Goal: Information Seeking & Learning: Learn about a topic

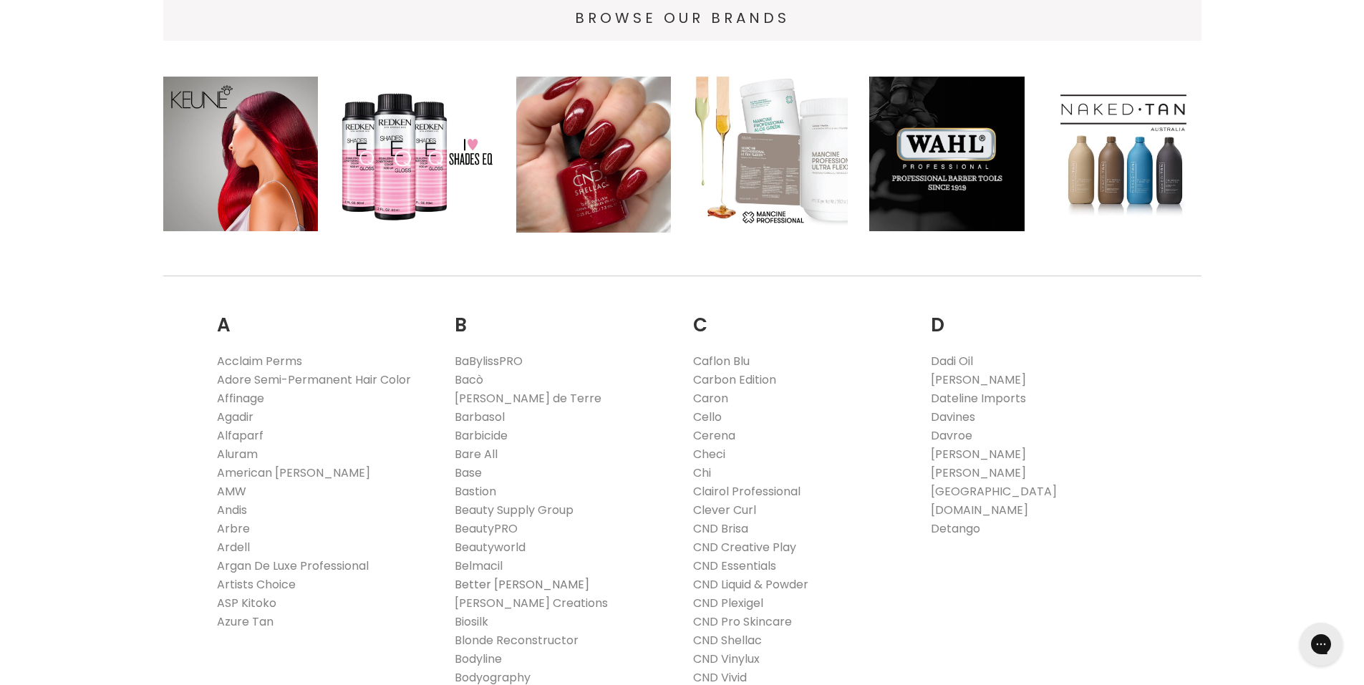
scroll to position [238, 0]
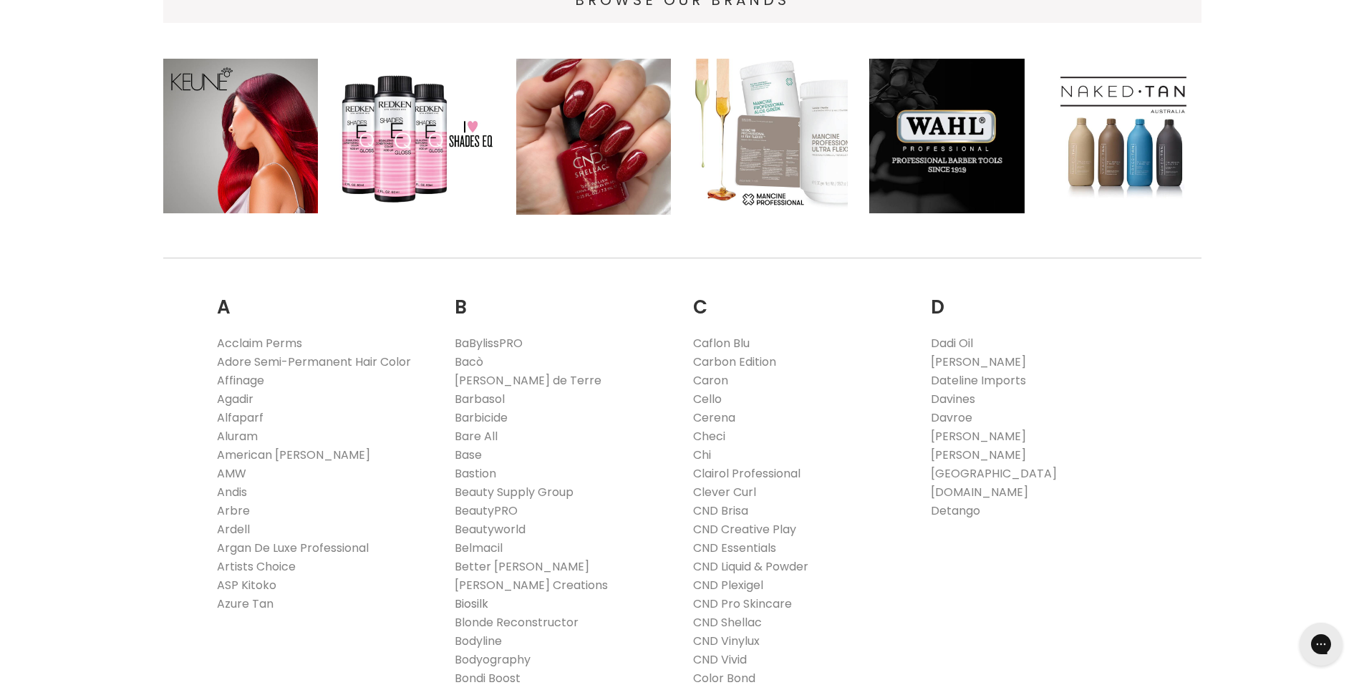
click at [467, 603] on link "Biosilk" at bounding box center [472, 604] width 34 height 16
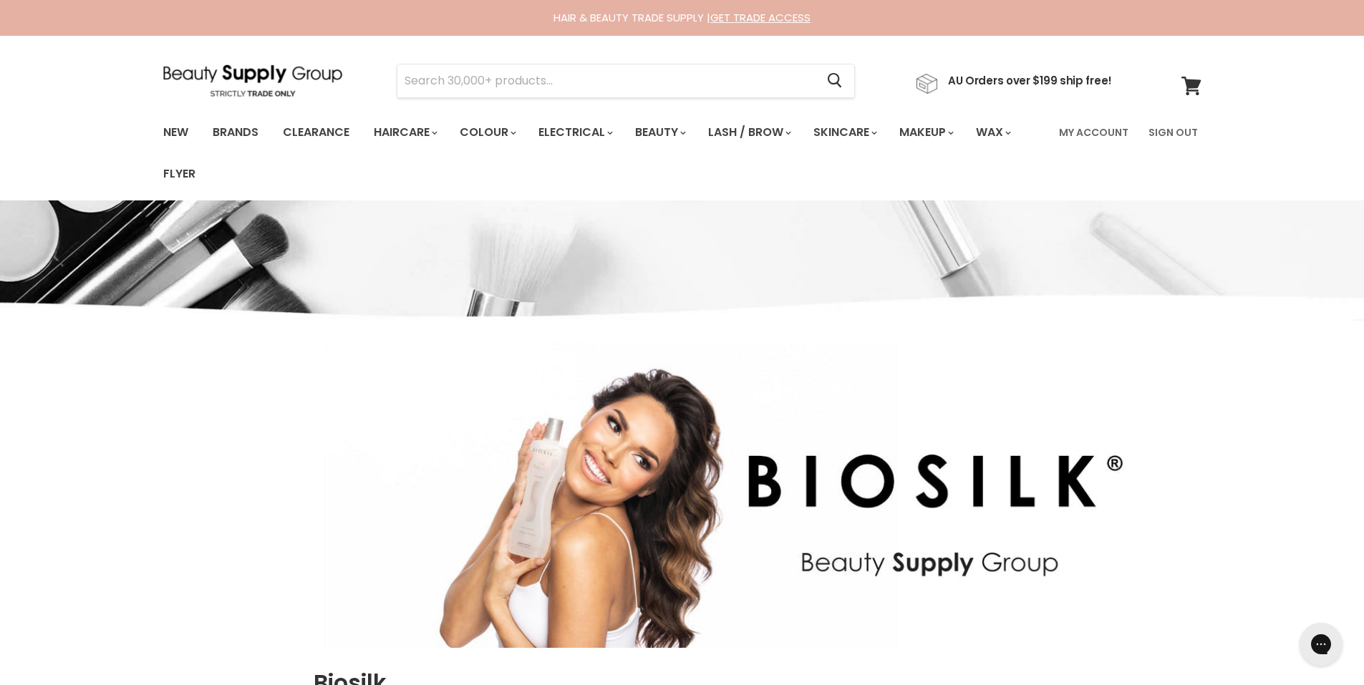
scroll to position [64, 0]
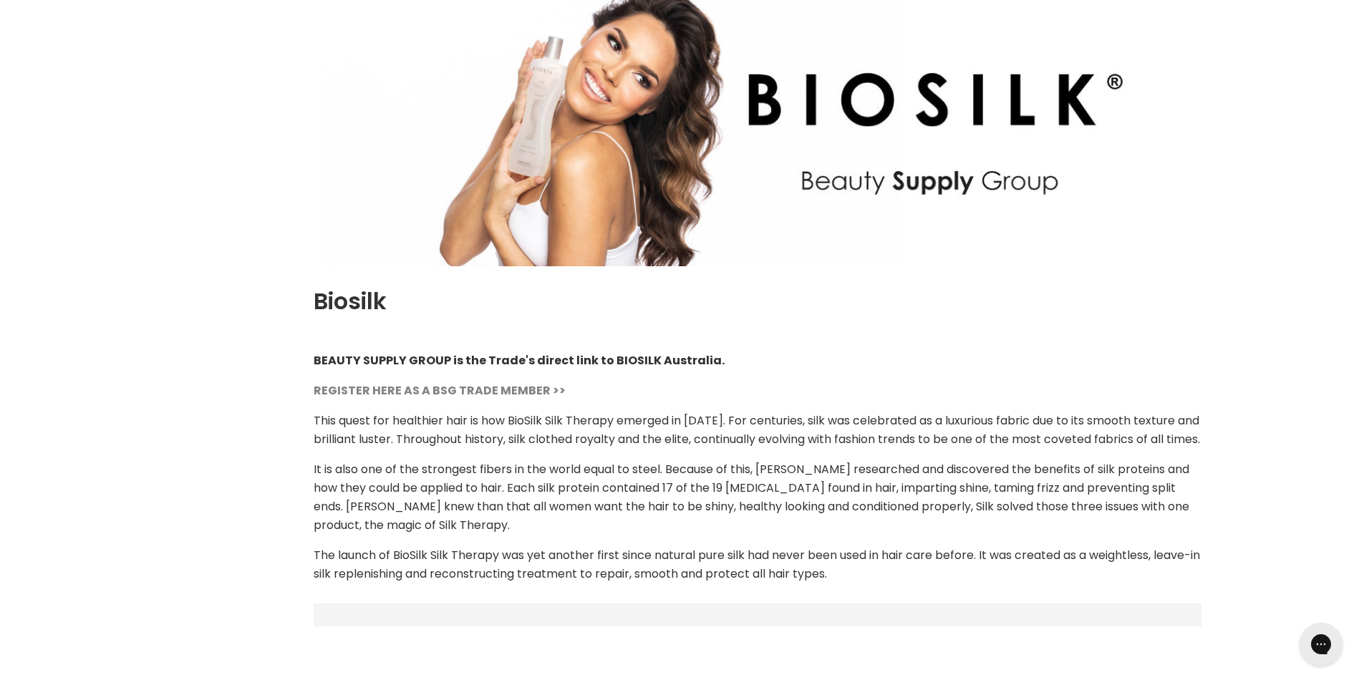
select select "manual"
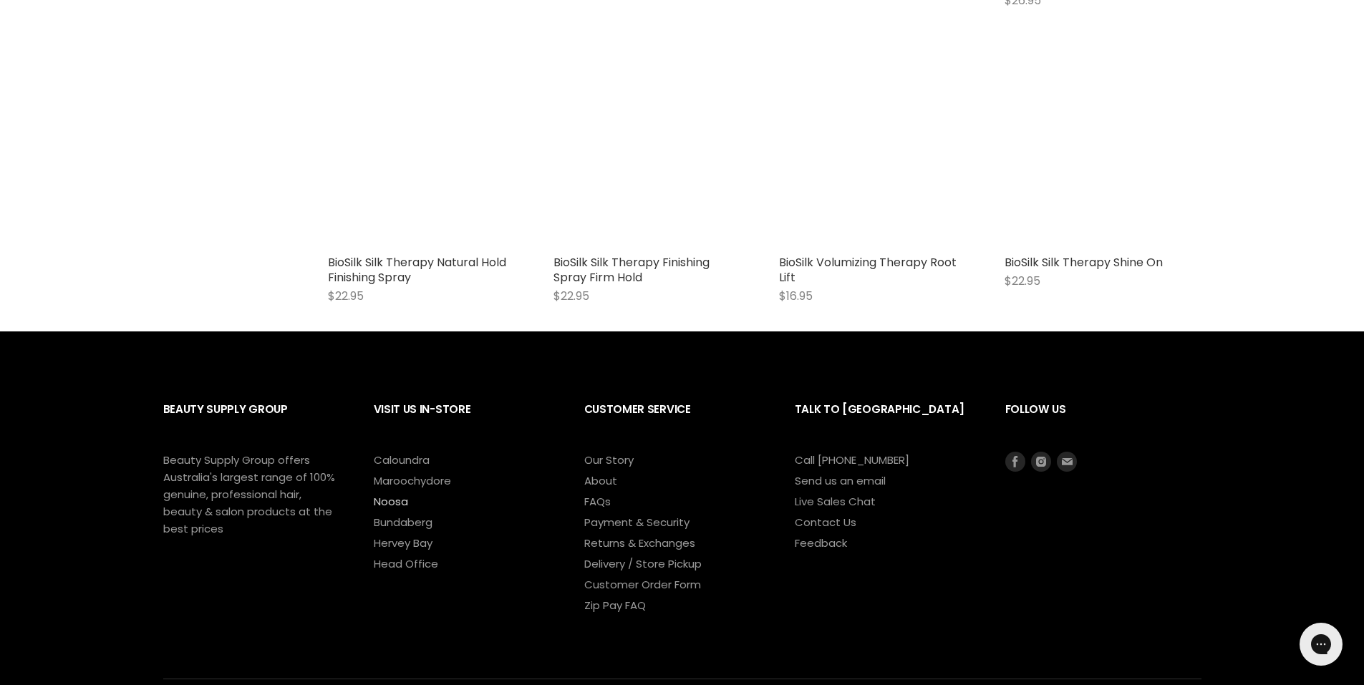
scroll to position [1909, 0]
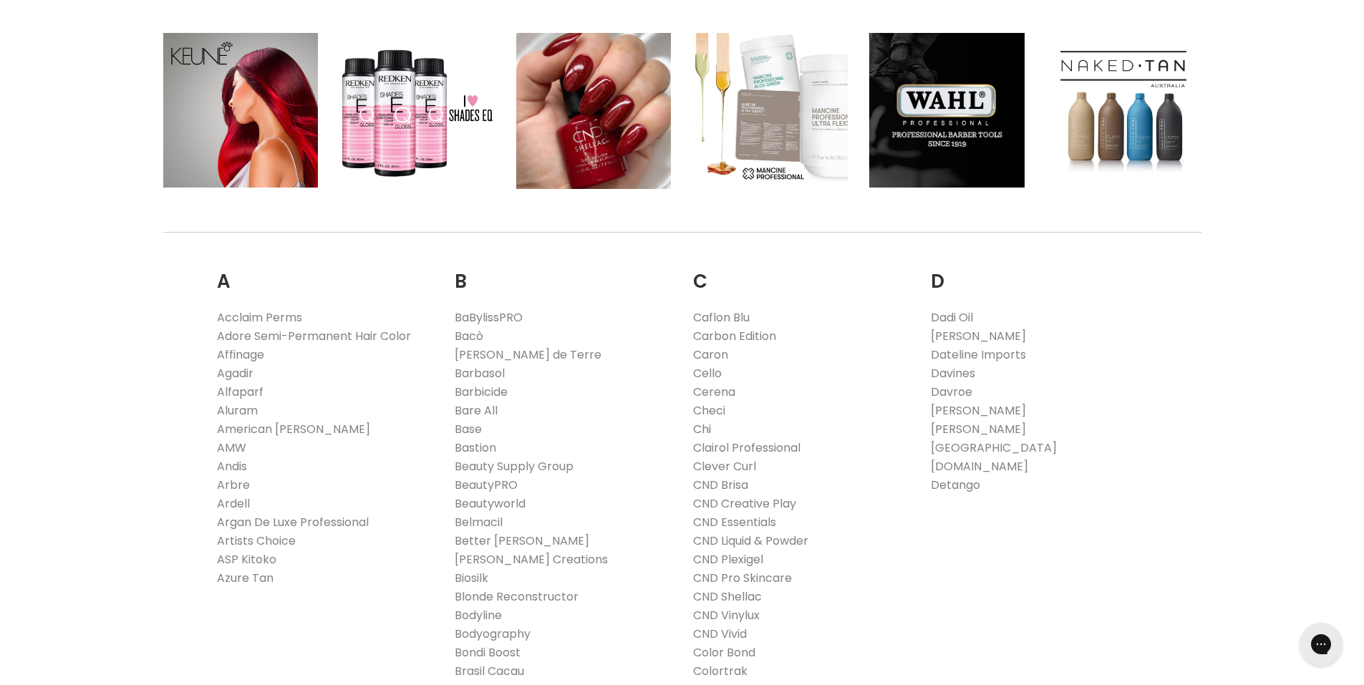
click at [702, 432] on link "Chi" at bounding box center [702, 429] width 18 height 16
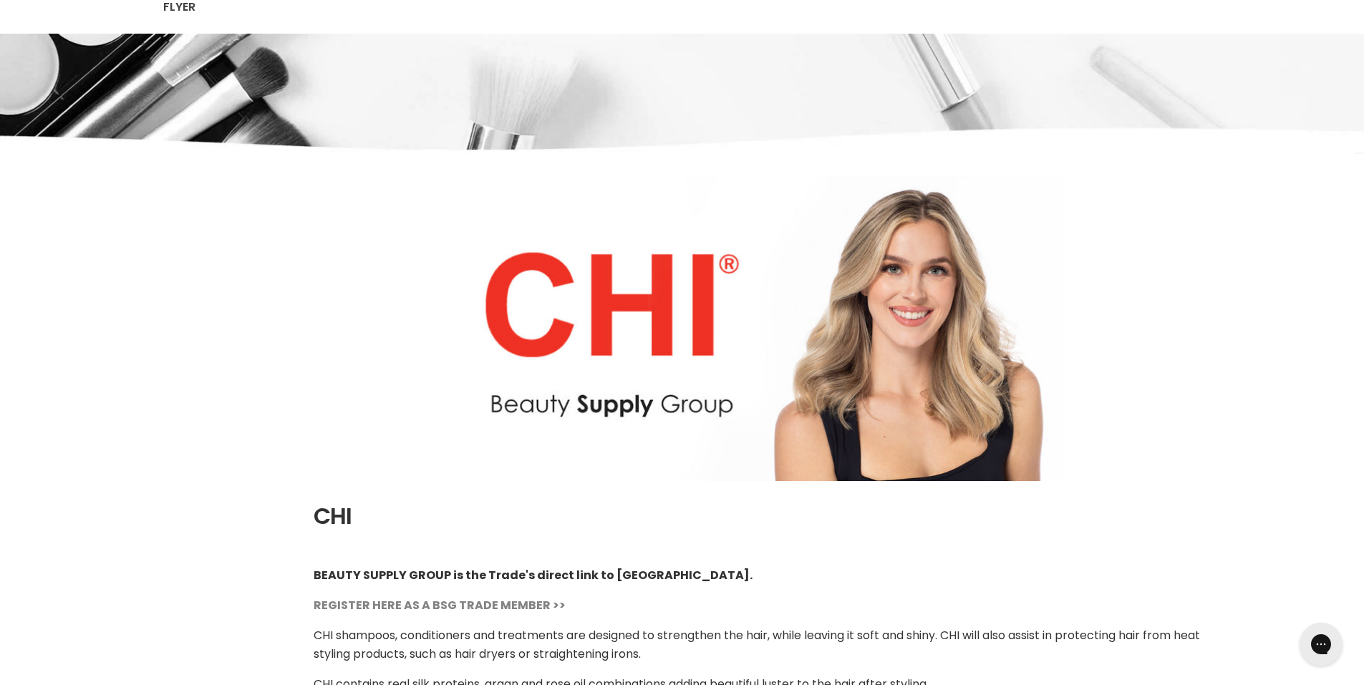
select select "manual"
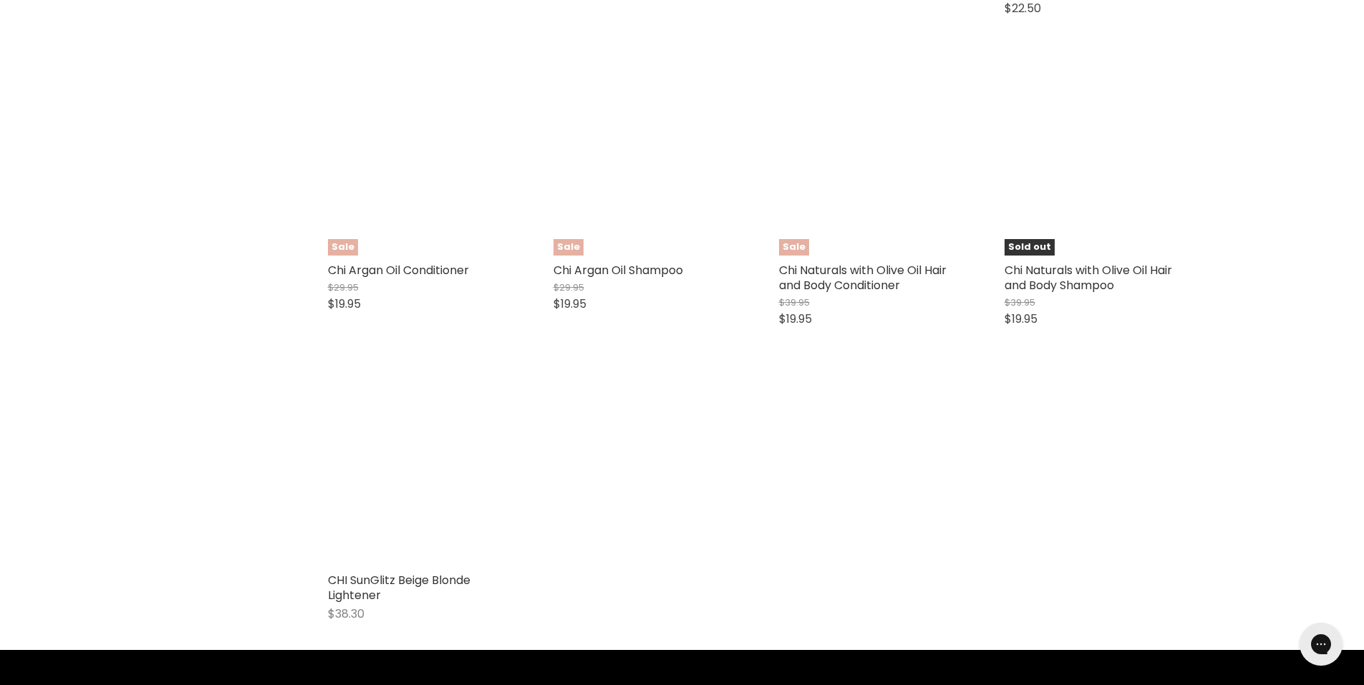
scroll to position [2697, 0]
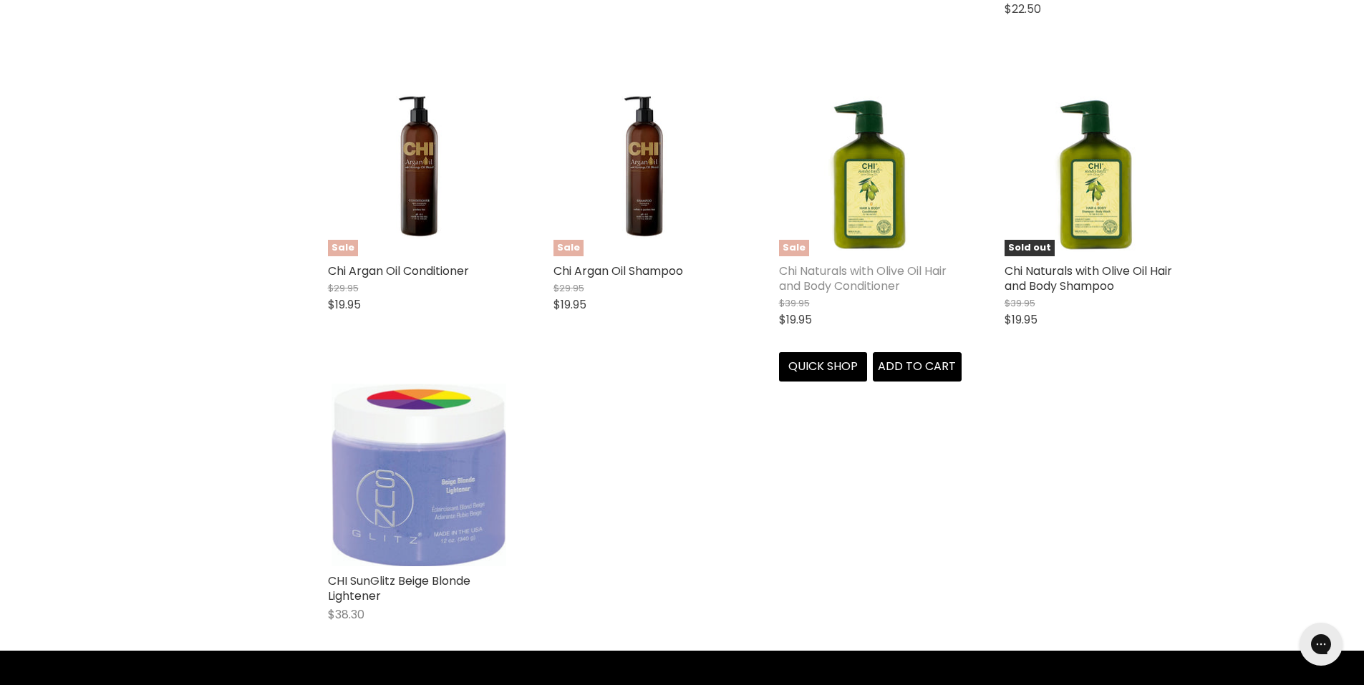
click at [881, 294] on link "Chi Naturals with Olive Oil Hair and Body Conditioner" at bounding box center [863, 278] width 168 height 31
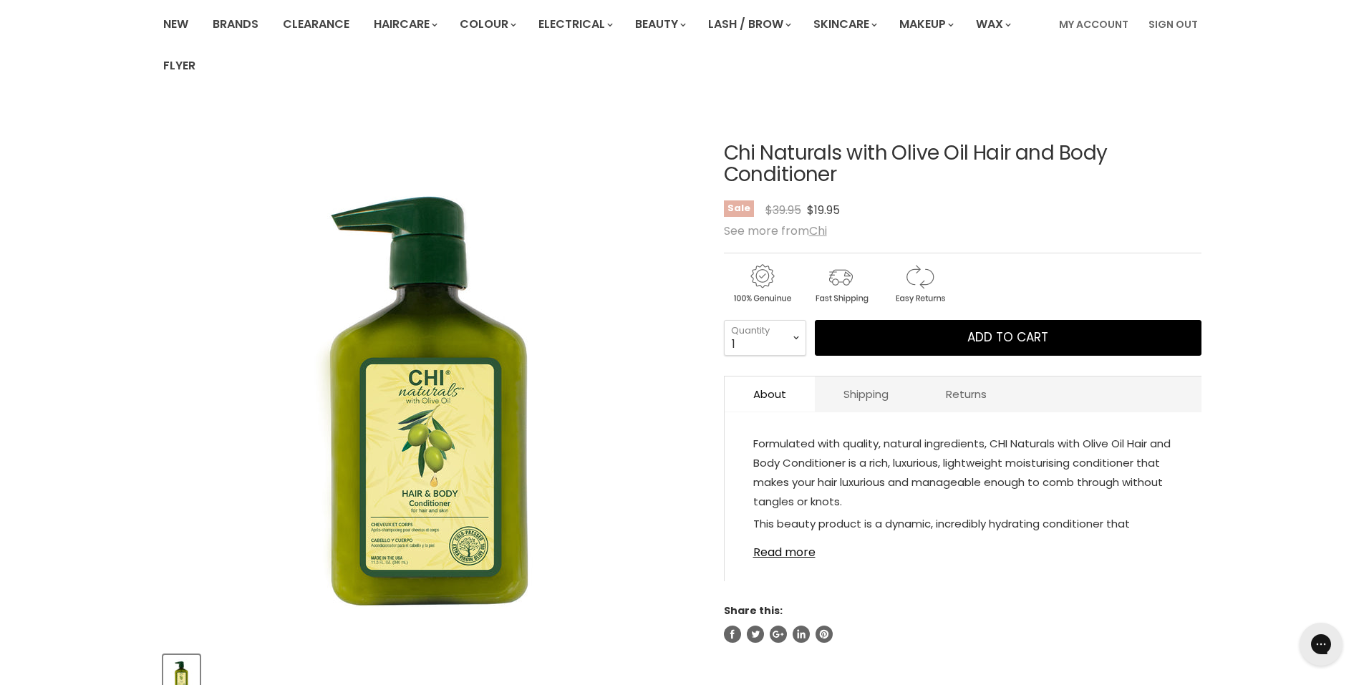
scroll to position [143, 0]
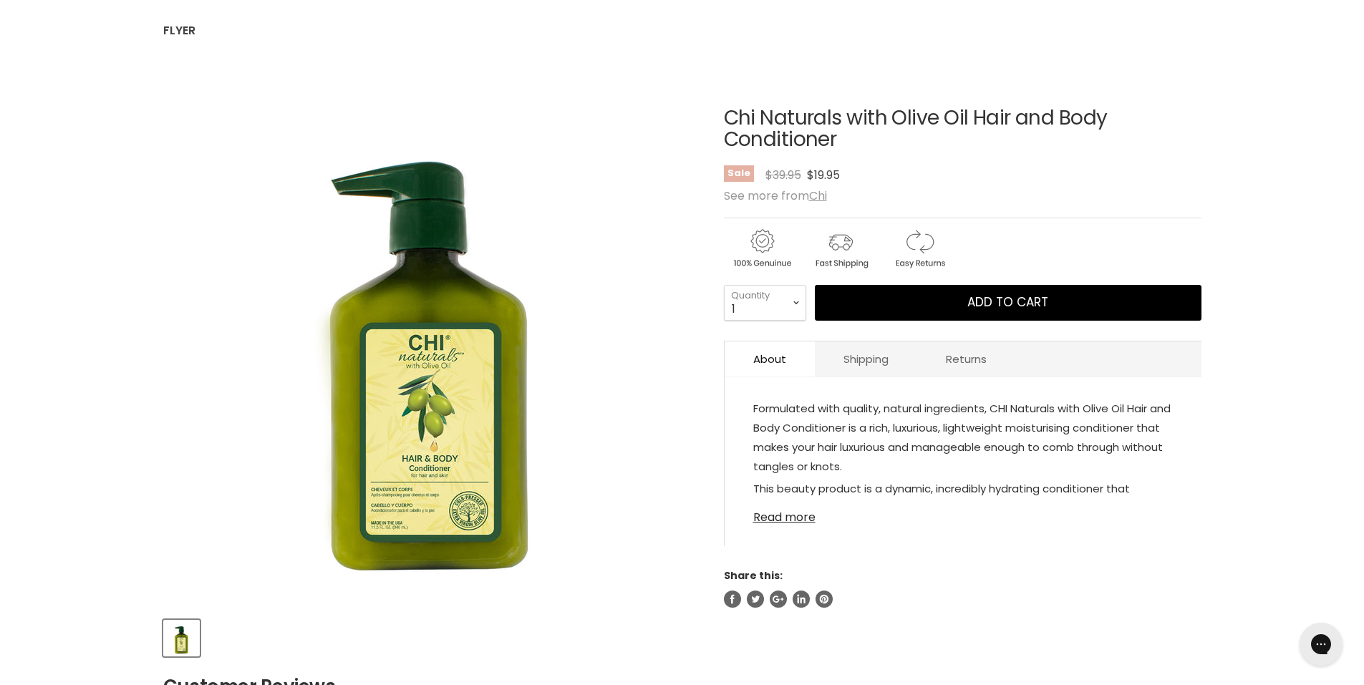
click at [794, 519] on link "Read more" at bounding box center [962, 513] width 419 height 21
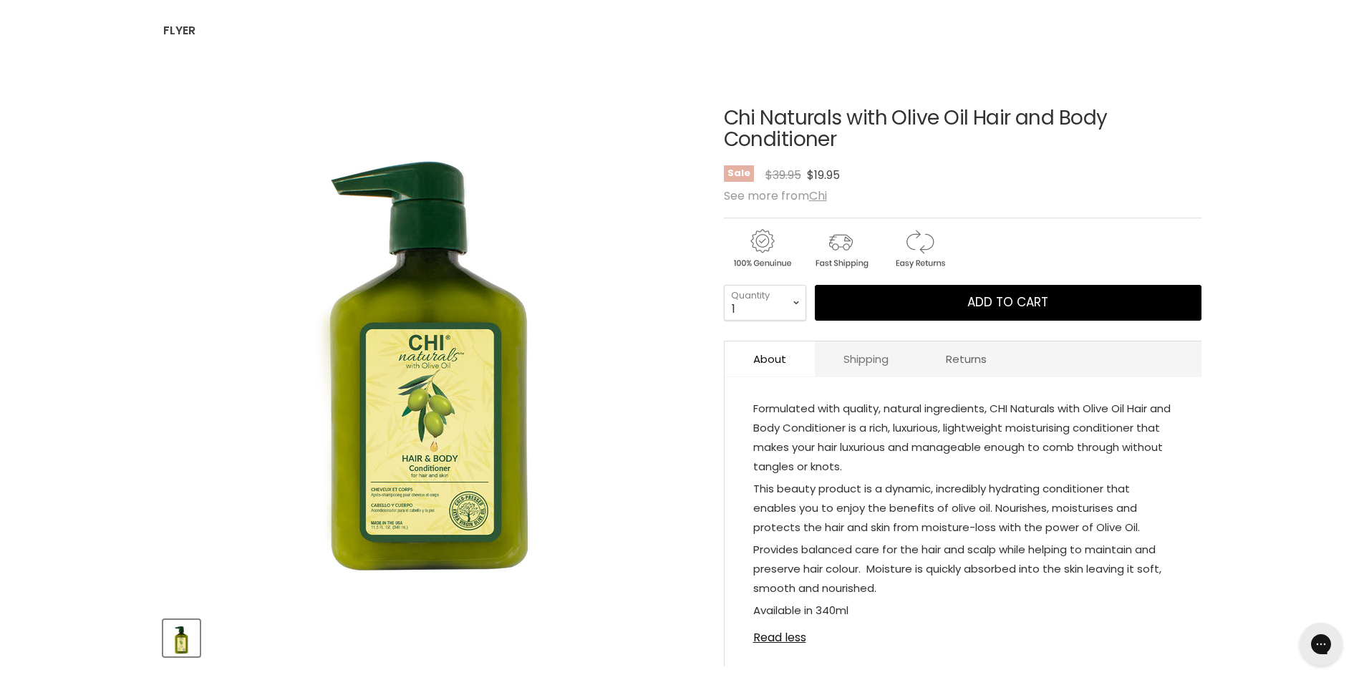
click at [845, 357] on link "Shipping" at bounding box center [866, 358] width 102 height 35
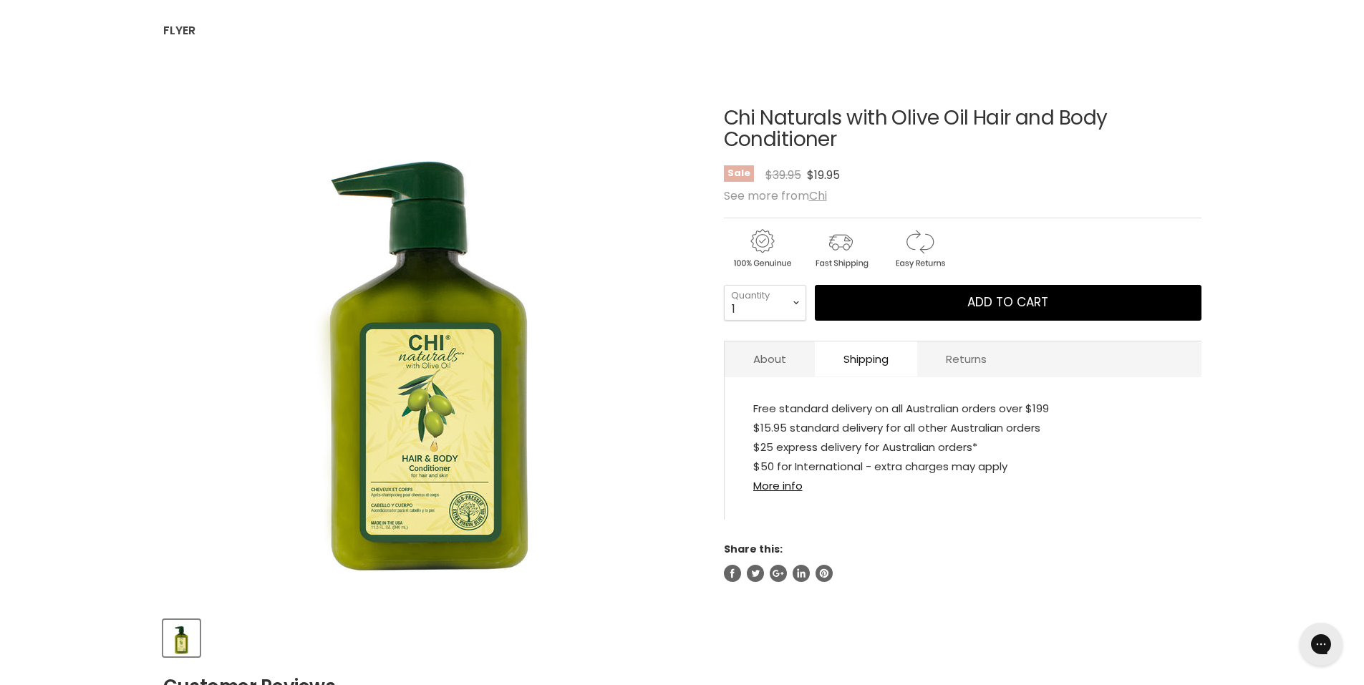
click at [951, 369] on link "Returns" at bounding box center [966, 358] width 98 height 35
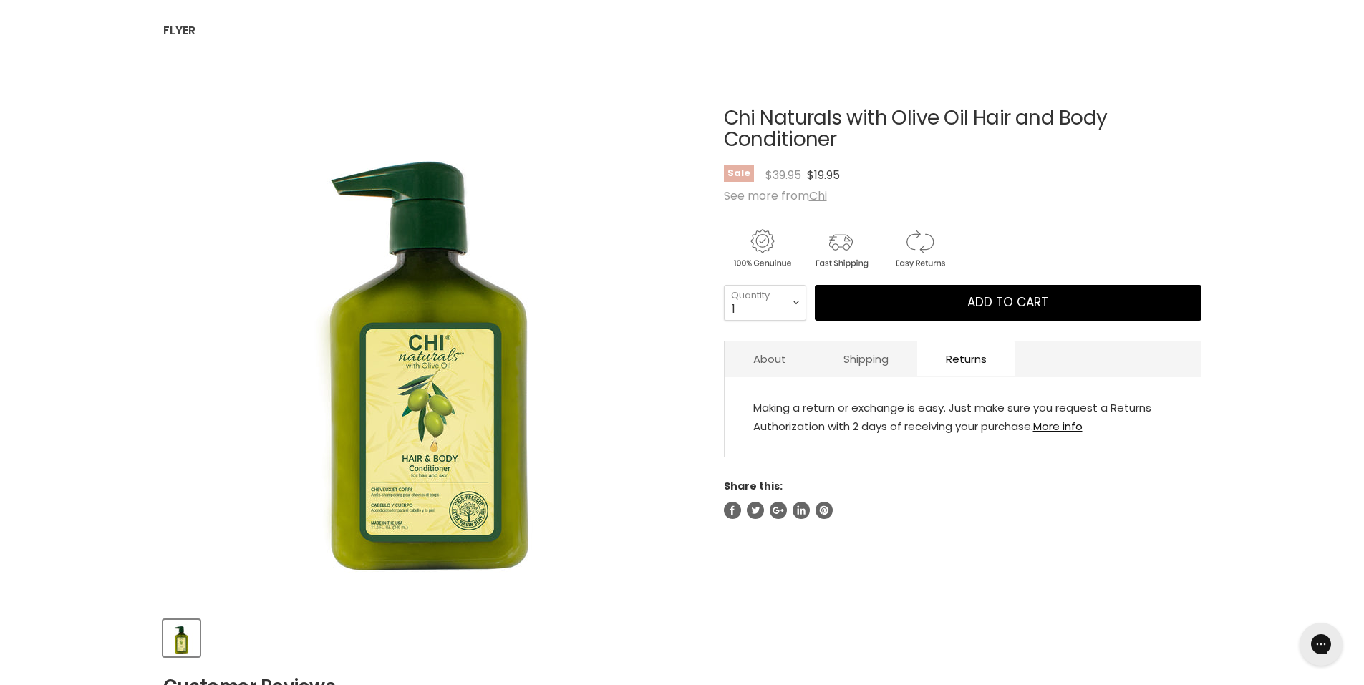
click at [885, 382] on div "About Shipping Returns Formulated with quality, natural ingredients, CHI Natura…" at bounding box center [962, 399] width 477 height 116
click at [874, 372] on link "Shipping" at bounding box center [866, 358] width 102 height 35
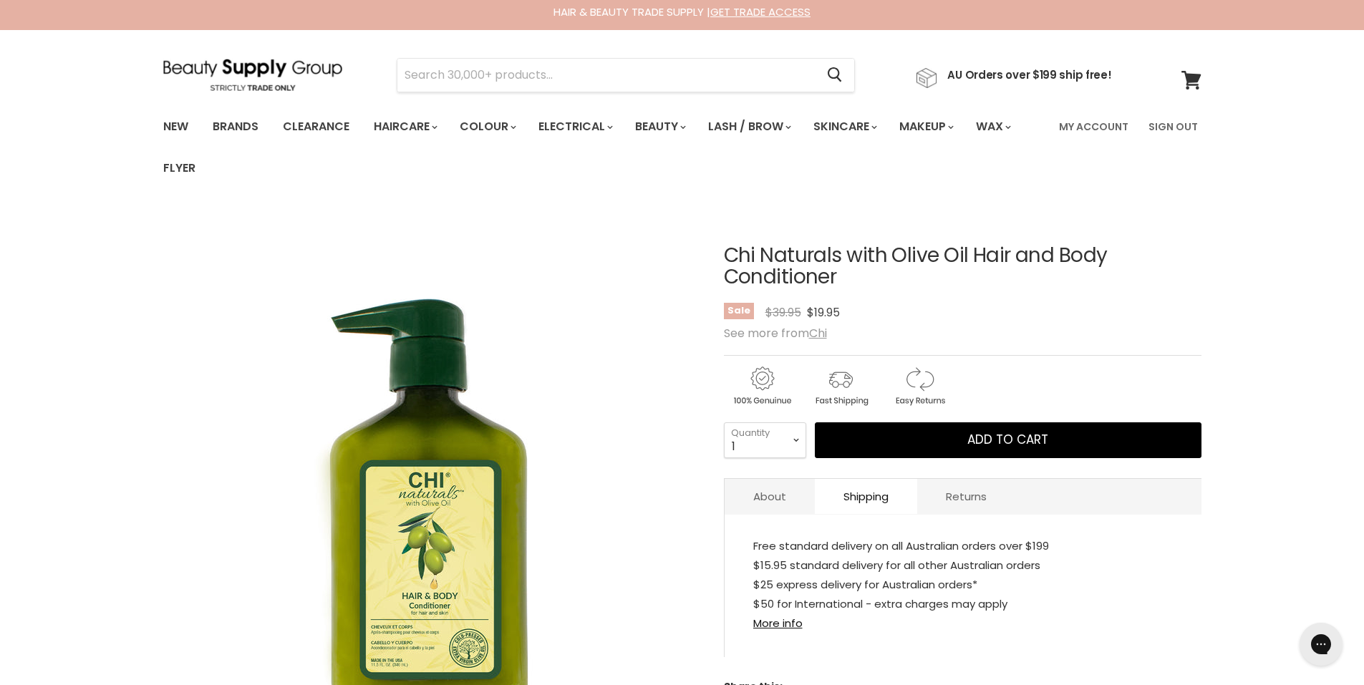
scroll to position [0, 0]
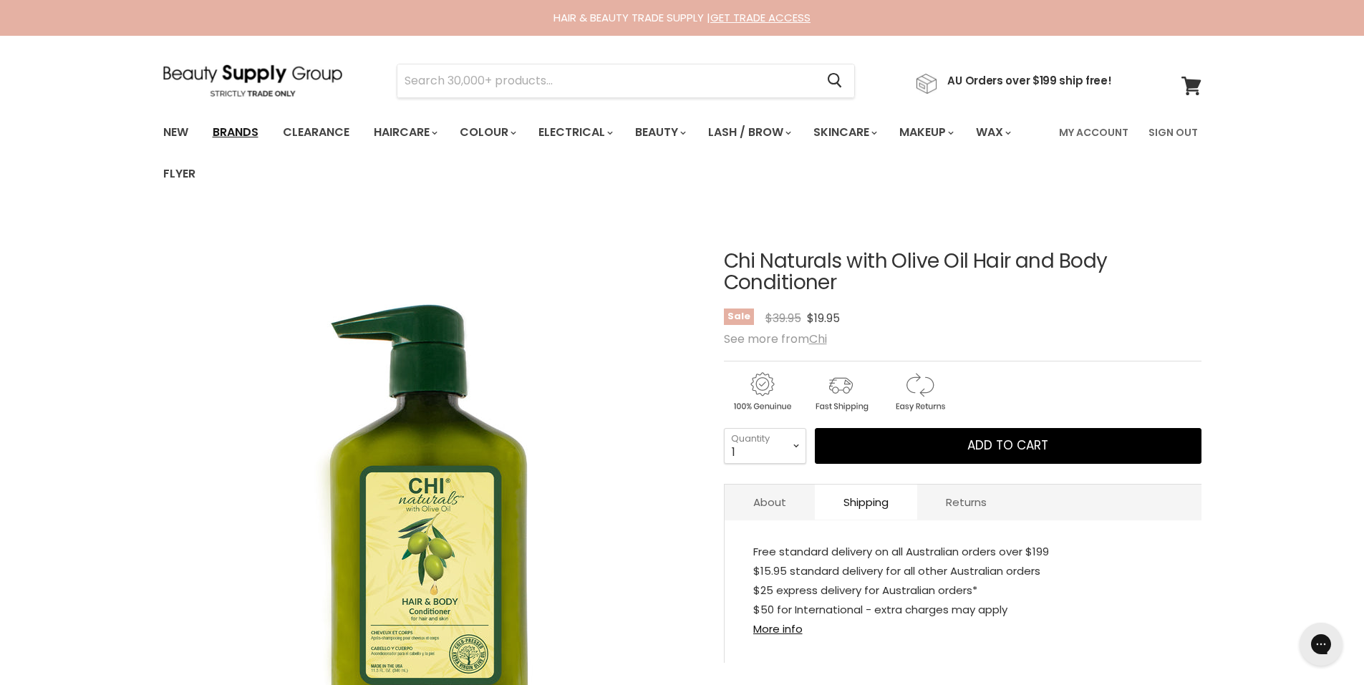
click at [225, 141] on link "Brands" at bounding box center [235, 132] width 67 height 30
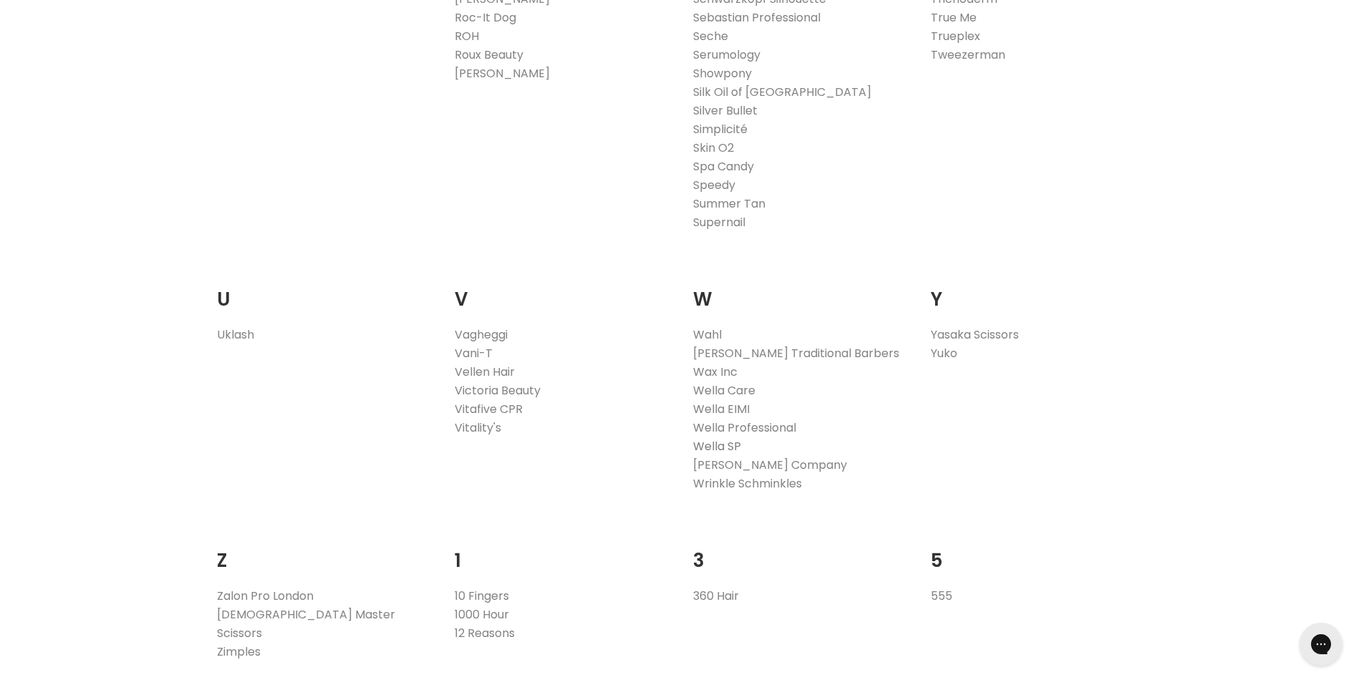
scroll to position [2484, 0]
click at [743, 430] on link "Wella Professional" at bounding box center [744, 428] width 103 height 16
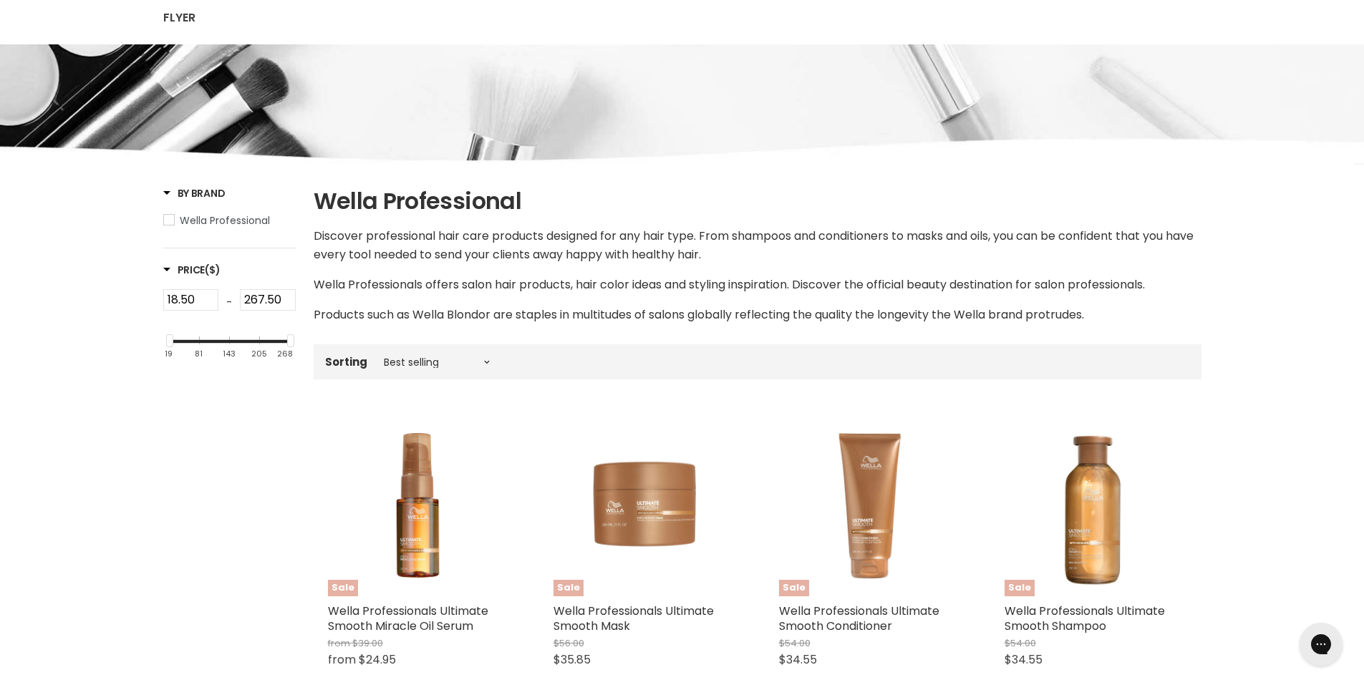
scroll to position [154, 0]
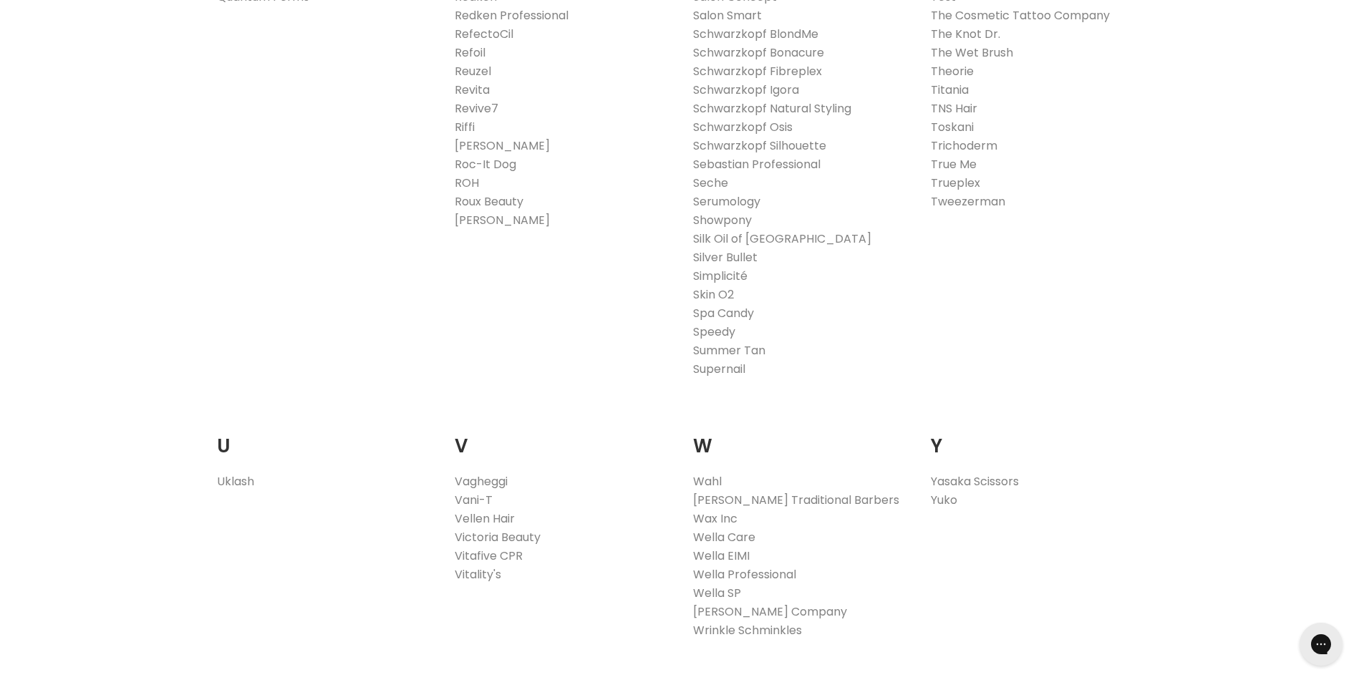
scroll to position [2341, 0]
drag, startPoint x: 737, startPoint y: 535, endPoint x: 887, endPoint y: 593, distance: 160.7
click at [737, 586] on link "Wella SP" at bounding box center [717, 590] width 48 height 16
